Goal: Navigation & Orientation: Understand site structure

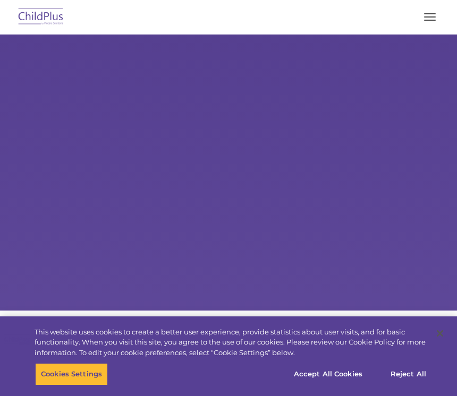
select select "MEDIUM"
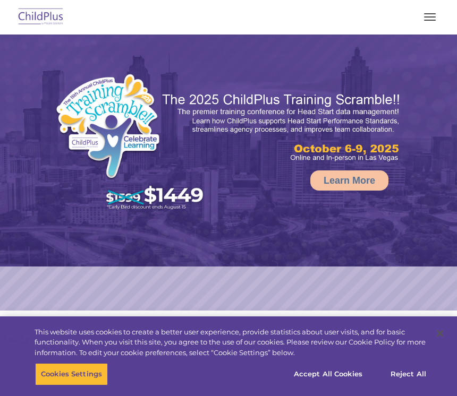
select select "MEDIUM"
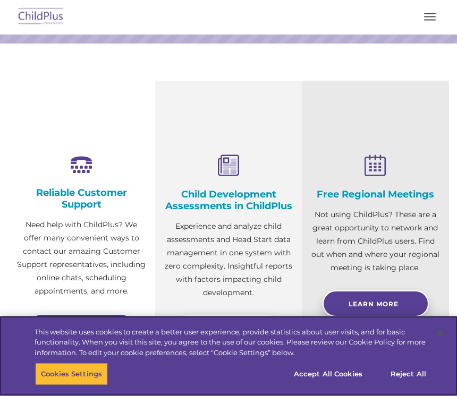
scroll to position [269, 0]
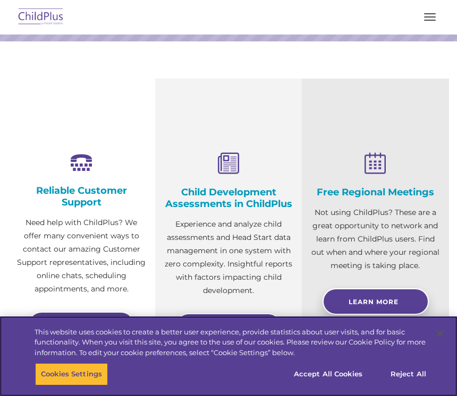
click at [409, 386] on button "Reject All" at bounding box center [408, 374] width 66 height 22
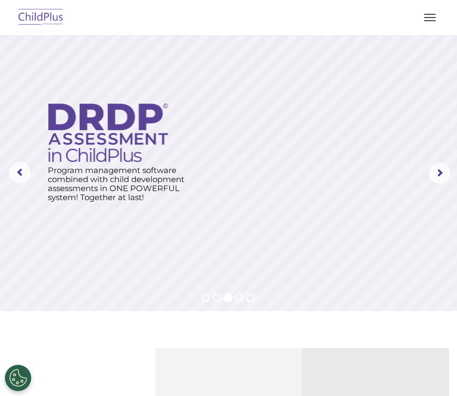
scroll to position [0, 0]
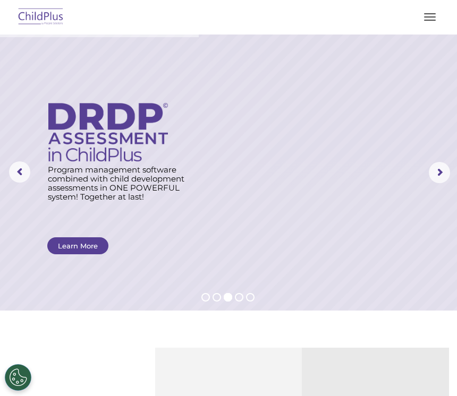
click at [15, 174] on rs-arrow at bounding box center [19, 171] width 21 height 21
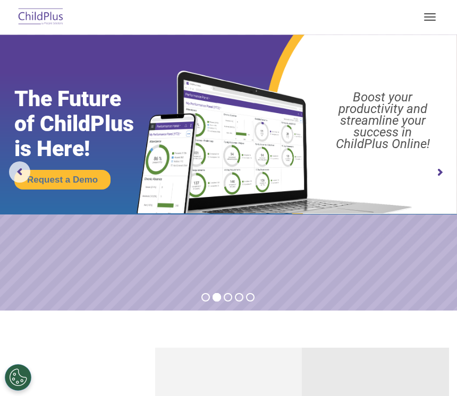
click at [420, 18] on button "button" at bounding box center [430, 16] width 22 height 17
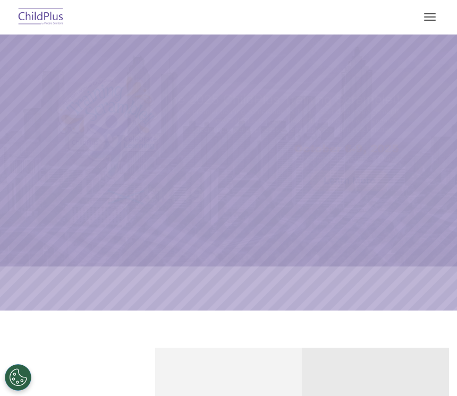
scroll to position [39, 0]
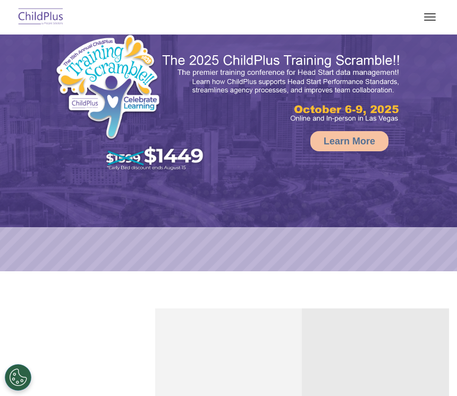
select select "MEDIUM"
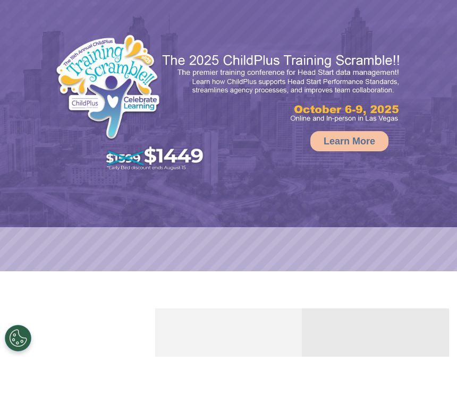
select select "MEDIUM"
